Goal: Task Accomplishment & Management: Use online tool/utility

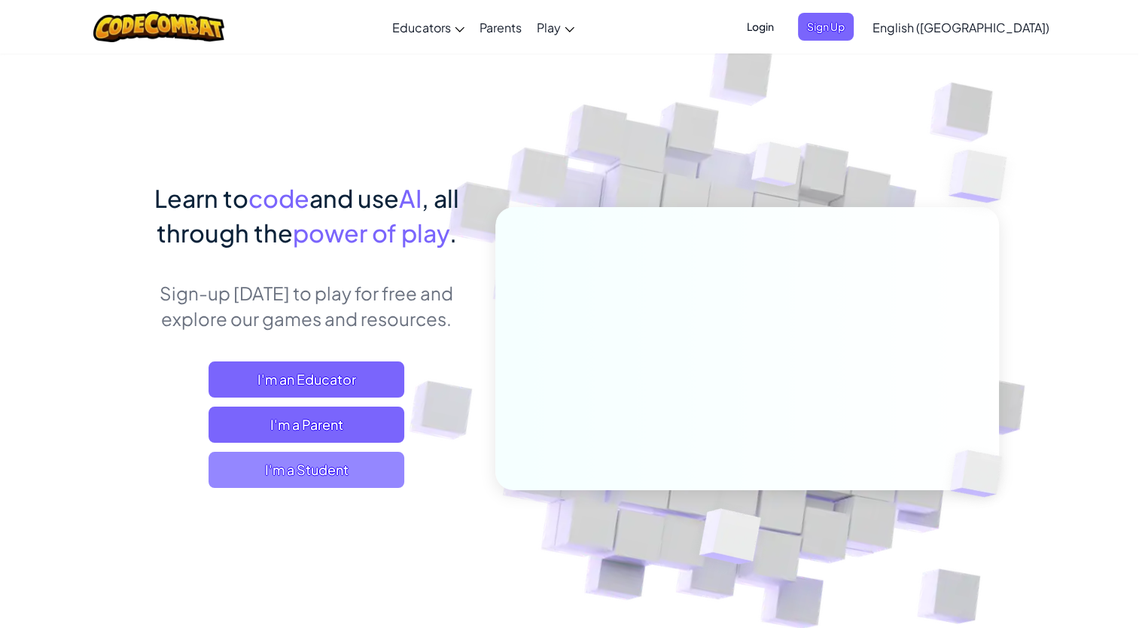
click at [338, 462] on span "I'm a Student" at bounding box center [307, 470] width 196 height 36
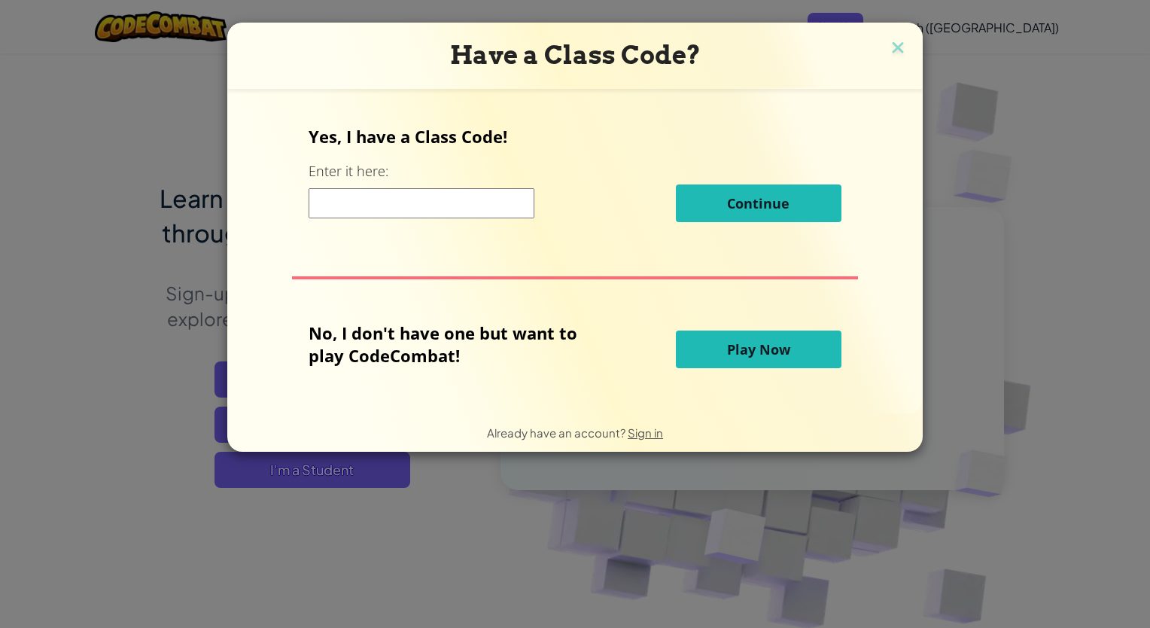
click at [771, 353] on span "Play Now" at bounding box center [758, 349] width 63 height 18
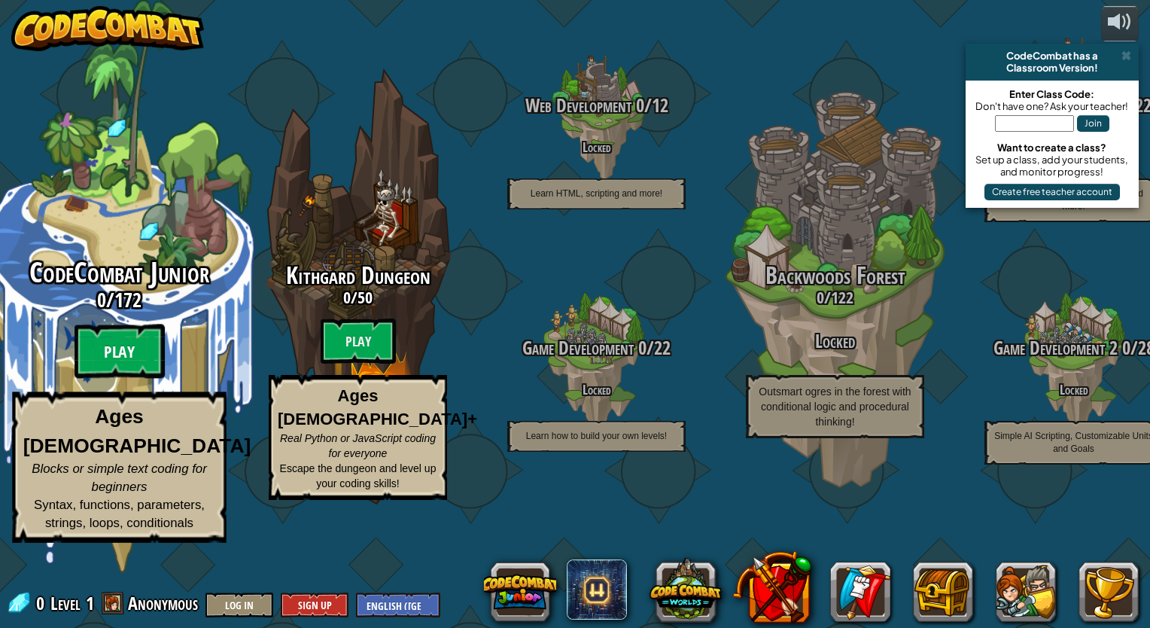
click at [114, 379] on btn "Play" at bounding box center [120, 351] width 90 height 54
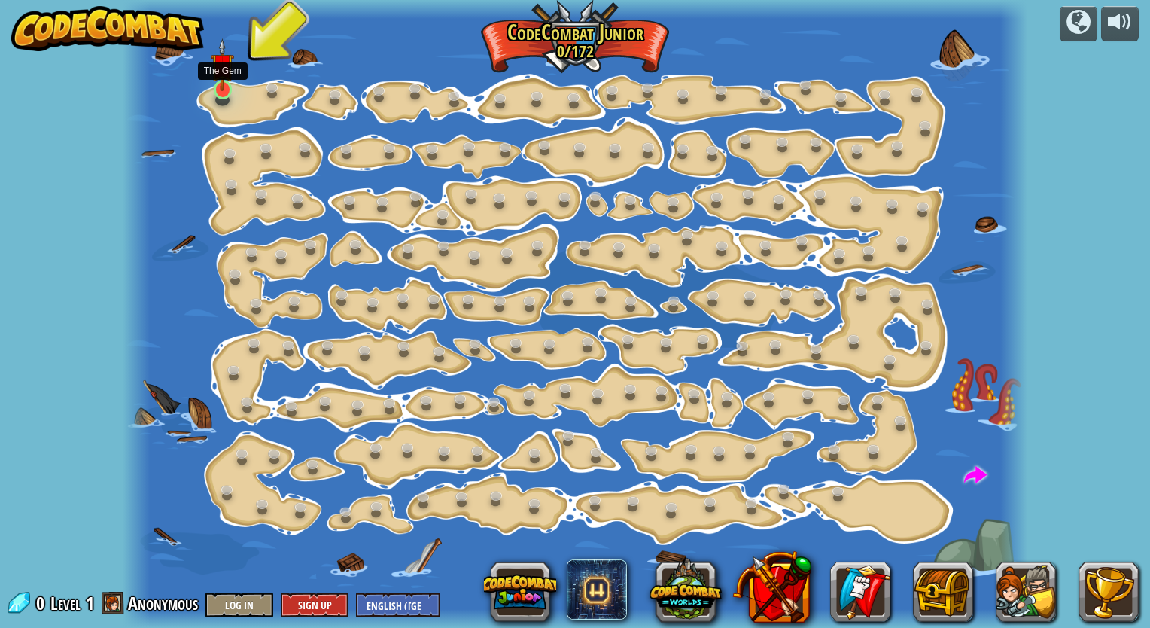
click at [221, 90] on img at bounding box center [222, 64] width 23 height 53
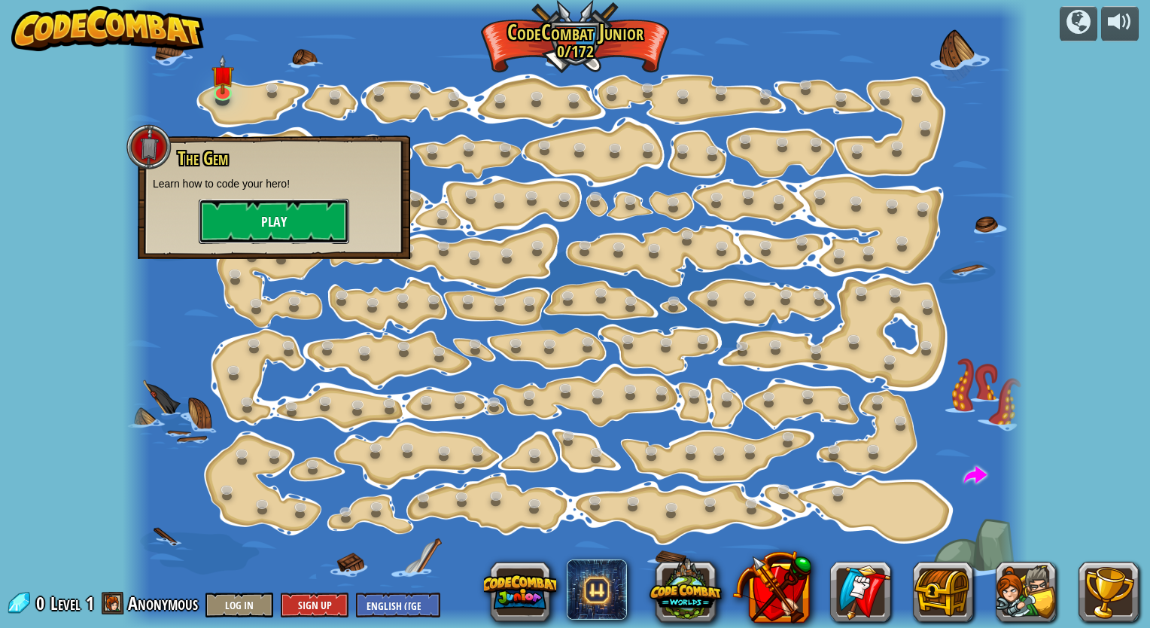
click at [277, 209] on button "Play" at bounding box center [274, 221] width 151 height 45
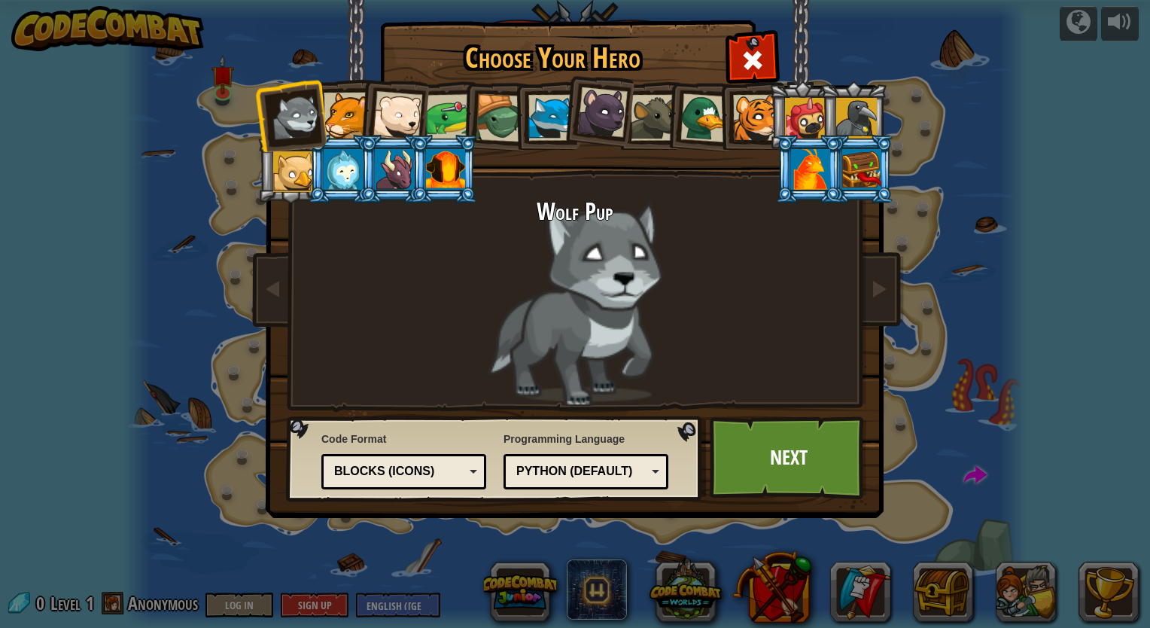
click at [868, 149] on div at bounding box center [861, 169] width 39 height 41
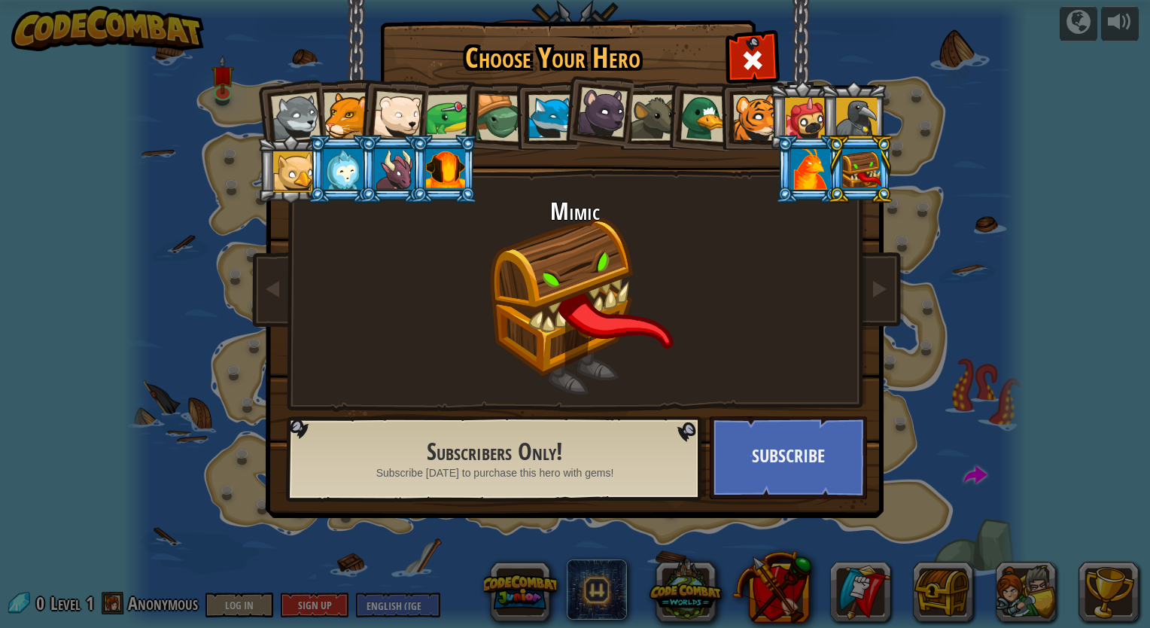
click at [593, 104] on div at bounding box center [602, 112] width 50 height 50
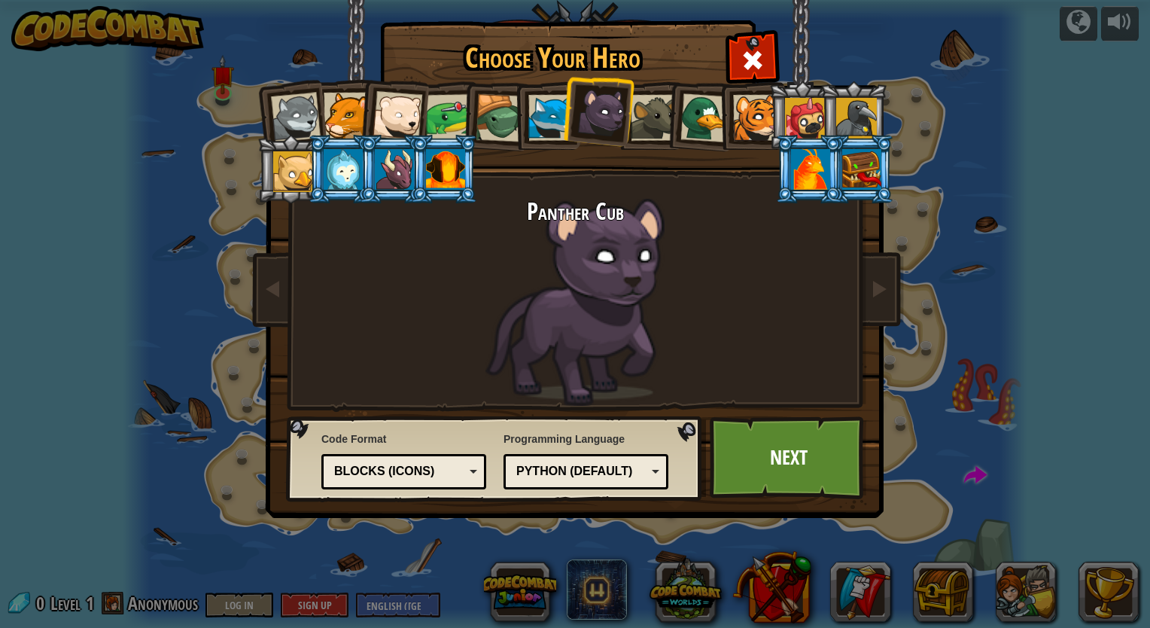
click at [455, 105] on div at bounding box center [449, 117] width 47 height 47
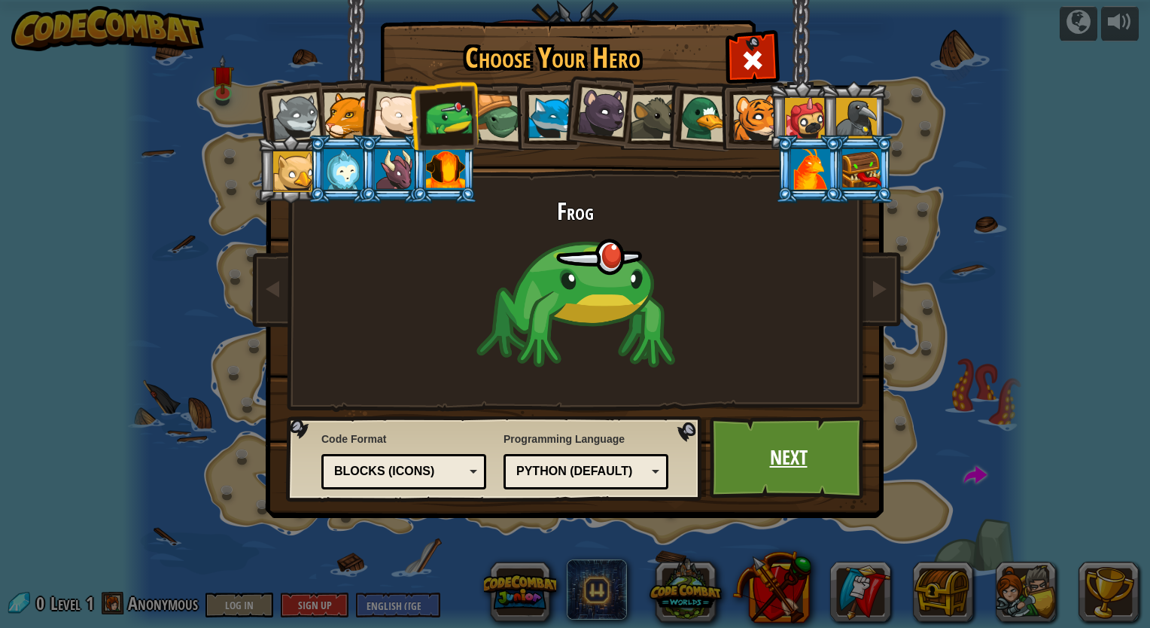
click at [795, 440] on link "Next" at bounding box center [788, 457] width 157 height 83
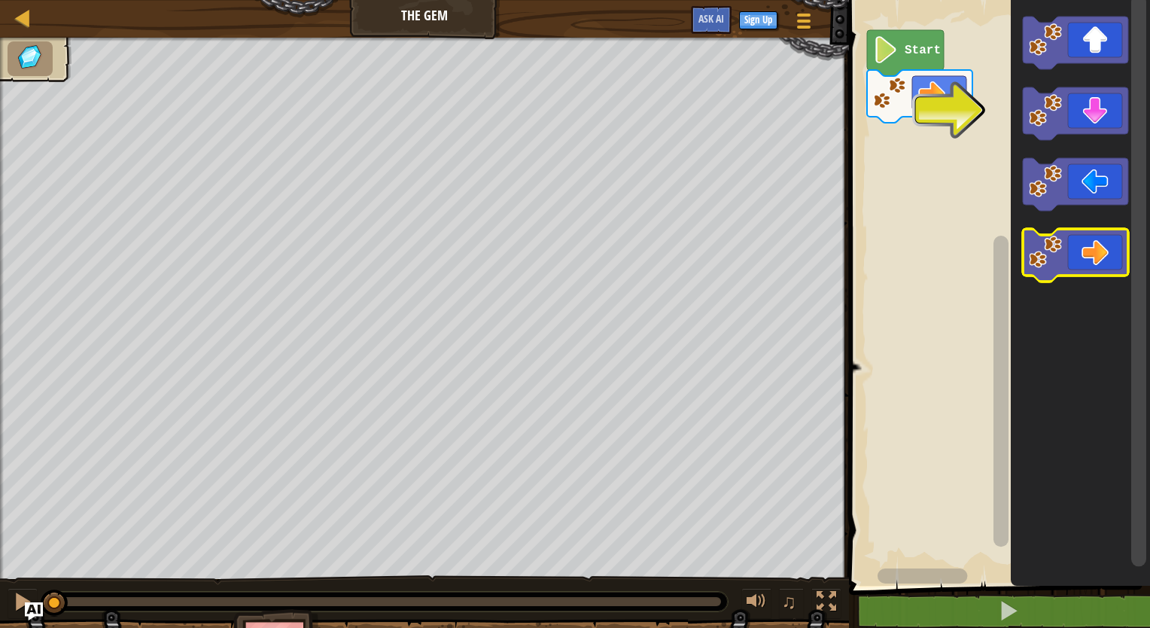
click at [1099, 250] on icon "Blockly Workspace" at bounding box center [1075, 255] width 105 height 53
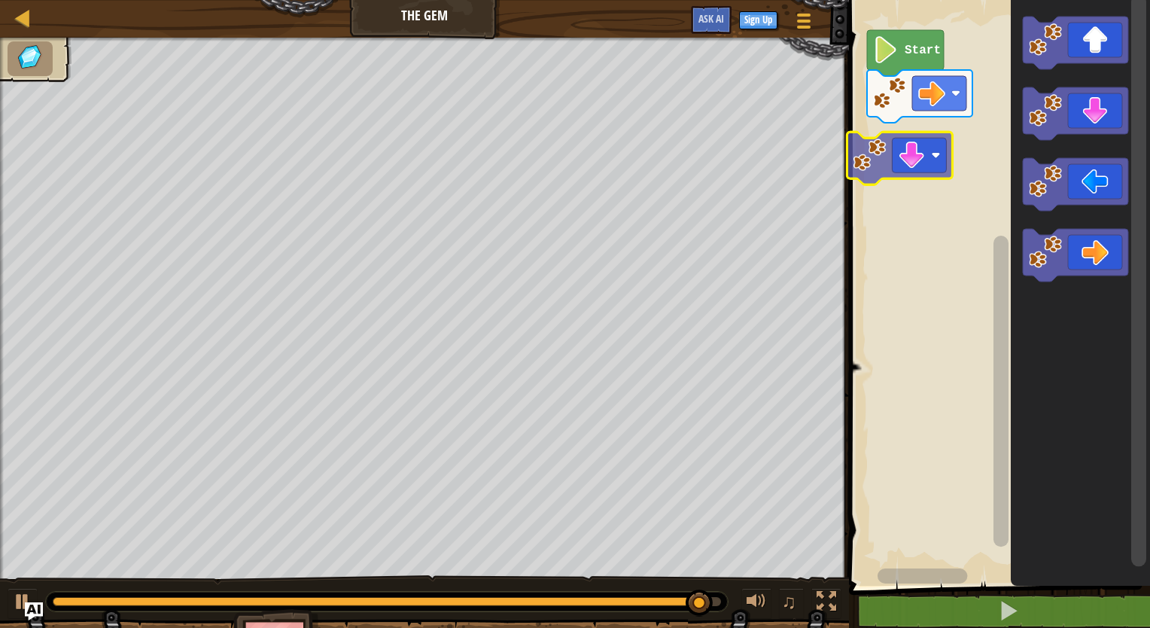
click at [913, 161] on div "Start" at bounding box center [998, 288] width 306 height 593
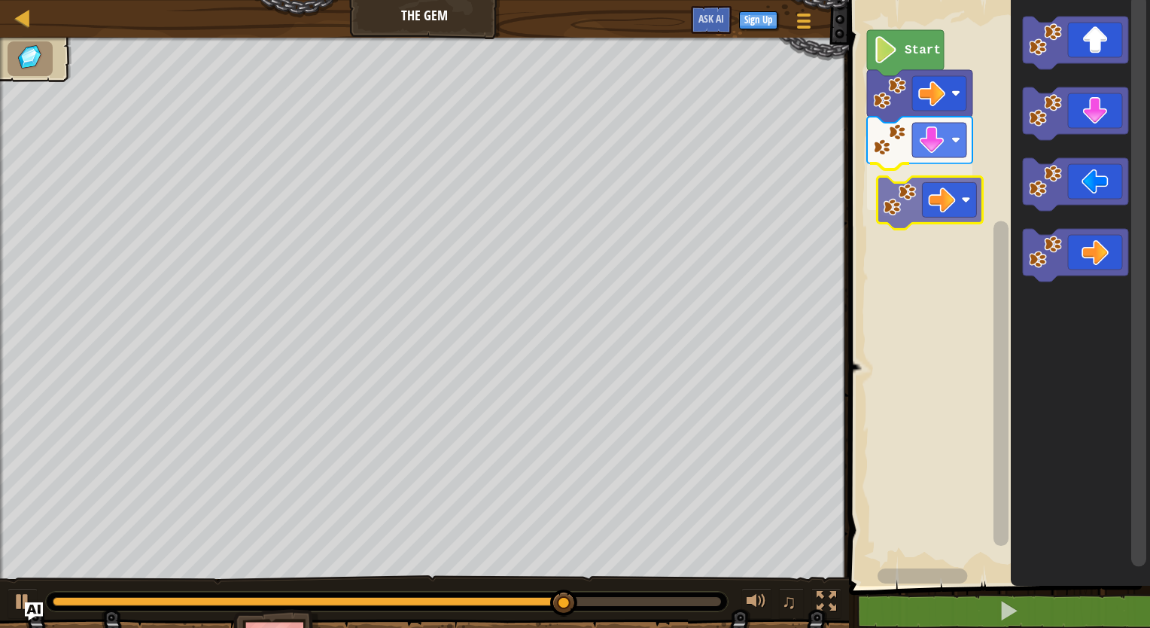
click at [945, 216] on div "Start" at bounding box center [998, 288] width 306 height 593
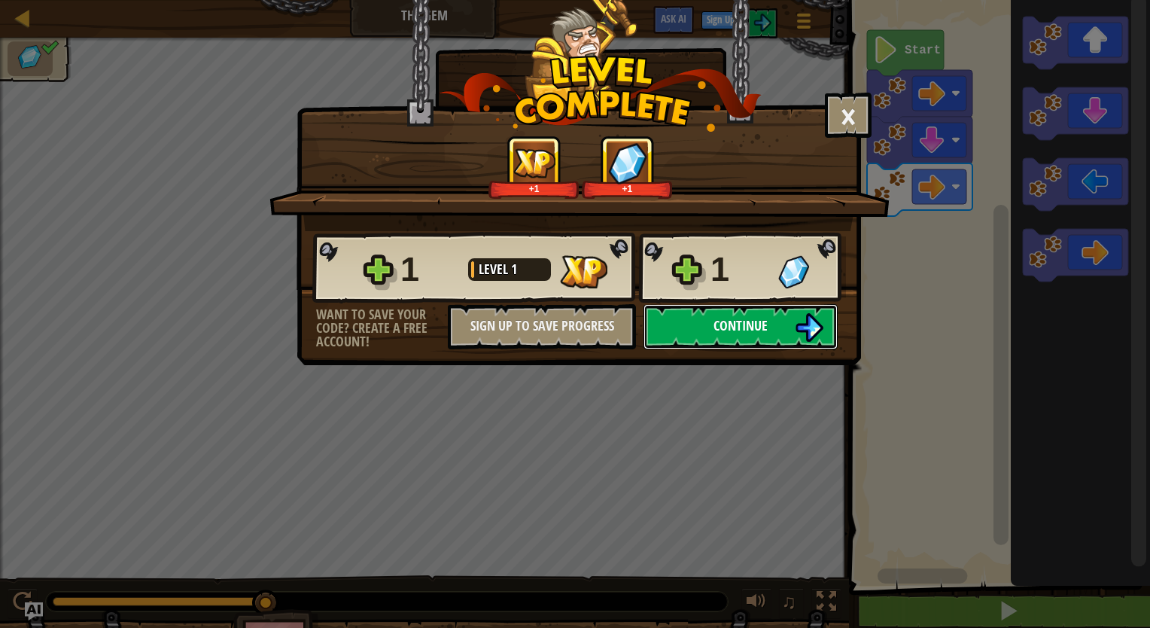
click at [741, 324] on span "Continue" at bounding box center [741, 325] width 54 height 19
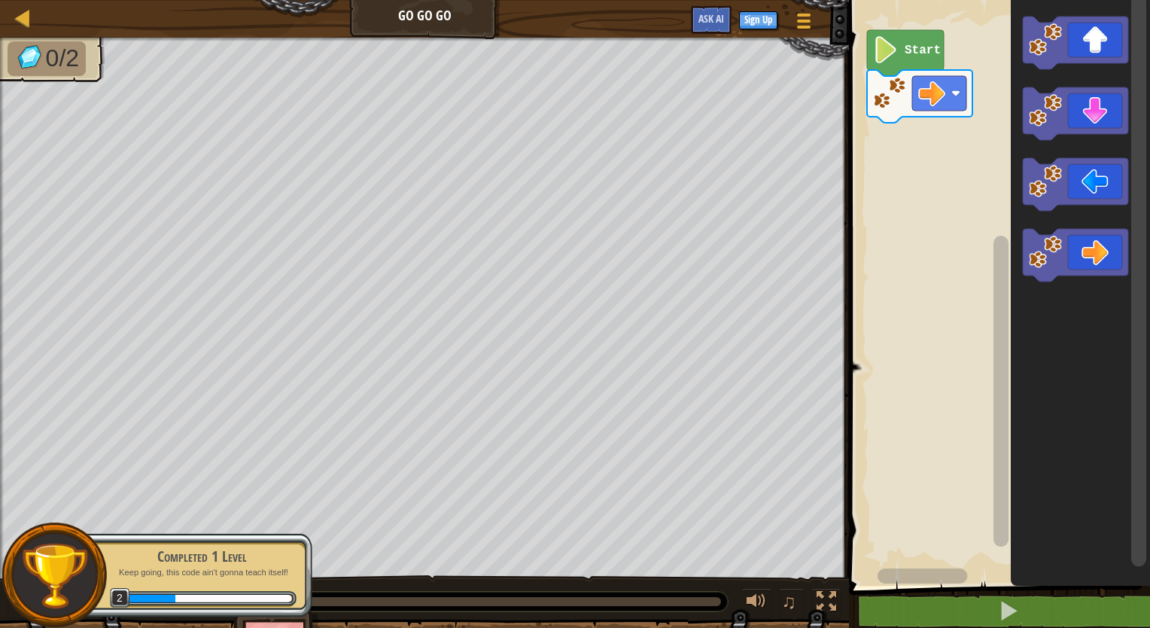
click at [920, 44] on text "Start" at bounding box center [923, 51] width 36 height 14
click at [888, 47] on image "Blockly Workspace" at bounding box center [886, 49] width 26 height 27
